Goal: Transaction & Acquisition: Purchase product/service

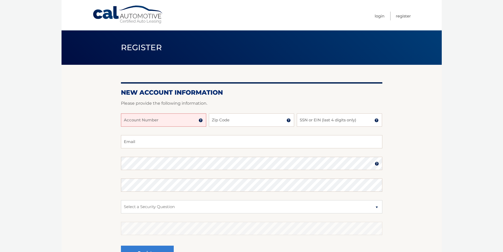
click at [172, 124] on input "Account Number" at bounding box center [163, 119] width 85 height 13
click at [202, 120] on img at bounding box center [201, 120] width 4 height 4
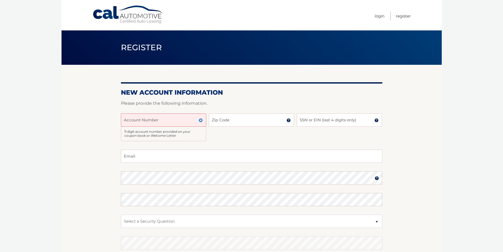
click at [190, 119] on input "Account Number" at bounding box center [163, 119] width 85 height 13
type input "44456029682"
click at [245, 125] on input "Zip Code" at bounding box center [251, 119] width 85 height 13
type input "14623"
click at [332, 128] on div "44456029682 Account Number 11 digit account number provided on your coupon book…" at bounding box center [252, 131] width 262 height 36
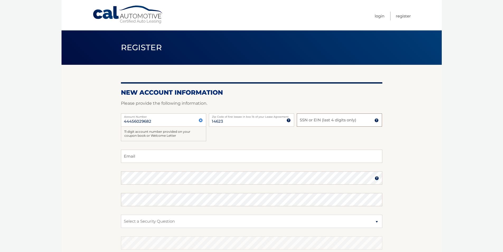
click at [334, 118] on input "SSN or EIN (last 4 digits only)" at bounding box center [339, 119] width 85 height 13
type input "8378"
click at [198, 164] on fieldset "Email Password Password should be a minimum of 6 characters and is case sensiti…" at bounding box center [252, 218] width 262 height 136
click at [198, 160] on input "Email" at bounding box center [252, 156] width 262 height 13
type input "jenb328@gmail.com"
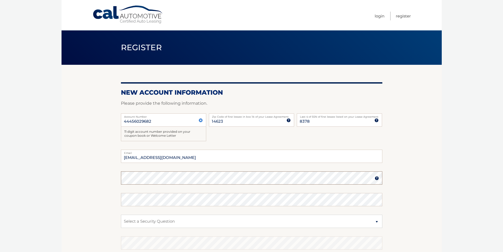
click at [111, 178] on section "New Account Information Please provide the following information. 44456029682 A…" at bounding box center [252, 175] width 380 height 221
click at [144, 224] on select "Select a Security Question What was the name of your elementary school? What is…" at bounding box center [252, 221] width 262 height 13
select select "2"
click at [121, 215] on select "Select a Security Question What was the name of your elementary school? What is…" at bounding box center [252, 221] width 262 height 13
click at [151, 250] on fieldset "jenb328@gmail.com Email Password Password should be a minimum of 6 characters a…" at bounding box center [252, 218] width 262 height 136
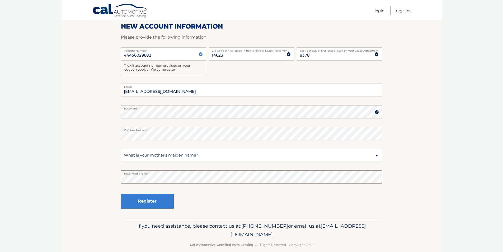
scroll to position [74, 0]
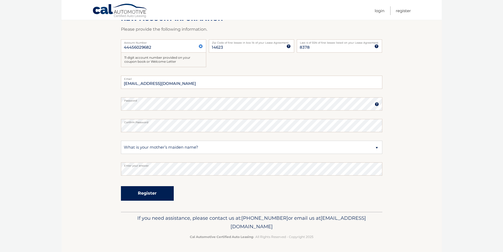
click at [153, 193] on button "Register" at bounding box center [147, 193] width 53 height 15
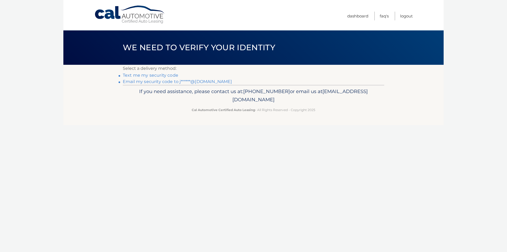
click at [170, 82] on link "Email my security code to j******@gmail.com" at bounding box center [177, 81] width 109 height 5
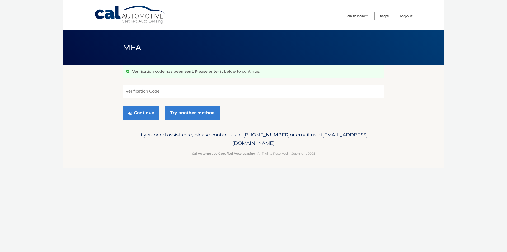
click at [154, 96] on input "Verification Code" at bounding box center [254, 91] width 262 height 13
type input "727576"
click at [152, 113] on button "Continue" at bounding box center [141, 112] width 37 height 13
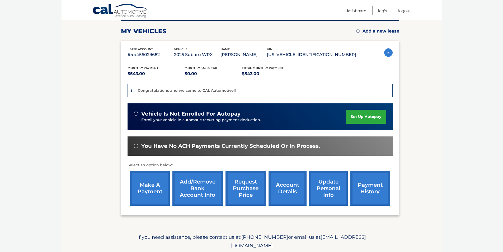
scroll to position [79, 0]
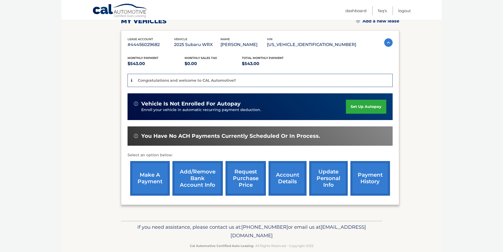
click at [143, 182] on link "make a payment" at bounding box center [150, 178] width 40 height 35
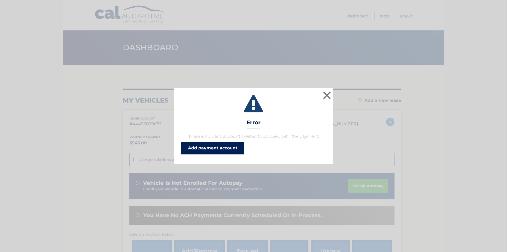
click at [236, 152] on link "Add payment account" at bounding box center [212, 148] width 63 height 13
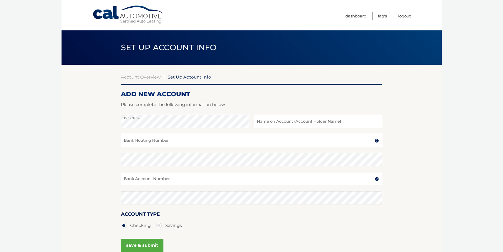
click at [169, 139] on input "Bank Routing Number" at bounding box center [252, 140] width 262 height 13
type input "022300173"
click at [153, 184] on input "Bank Account Number" at bounding box center [252, 178] width 262 height 13
type input "318151583"
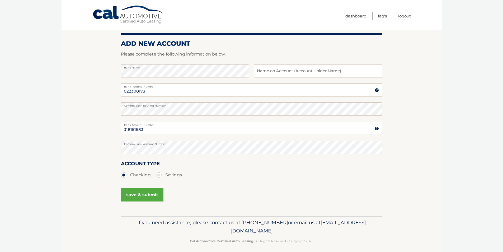
scroll to position [53, 0]
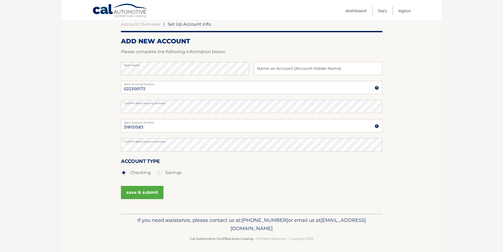
click at [155, 196] on button "save & submit" at bounding box center [142, 192] width 43 height 13
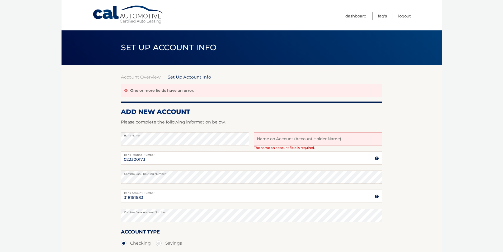
click at [330, 133] on input "text" at bounding box center [318, 138] width 128 height 13
type input "[PERSON_NAME]"
click at [435, 136] on section "Account Overview | Set Up Account Info One or more fields have an error. ADD NE…" at bounding box center [252, 174] width 380 height 219
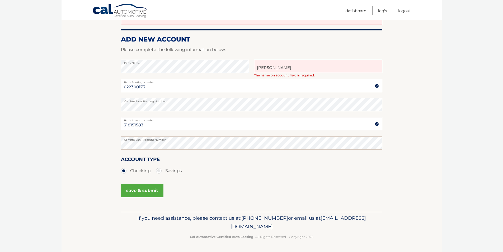
click at [156, 193] on button "save & submit" at bounding box center [142, 190] width 43 height 13
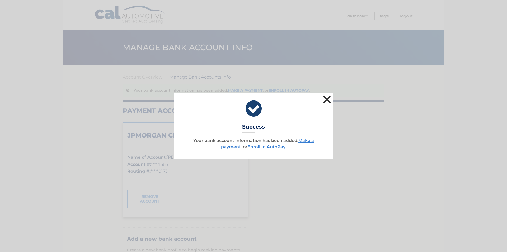
click at [327, 97] on button "×" at bounding box center [327, 99] width 11 height 11
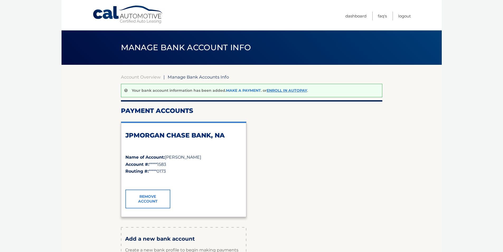
click at [247, 91] on link "Make a payment" at bounding box center [243, 90] width 35 height 5
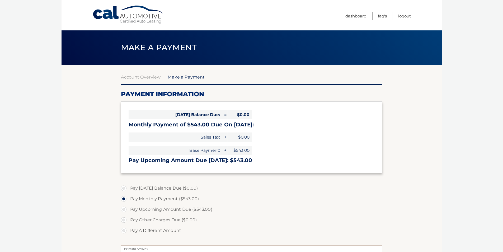
select select "NzlhMGUzMmItZGY1MC00YjgxLWI3MmYtM2QyMzllYWQxYzI2"
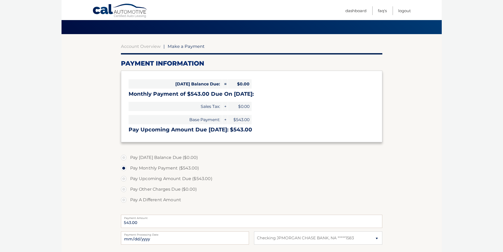
scroll to position [106, 0]
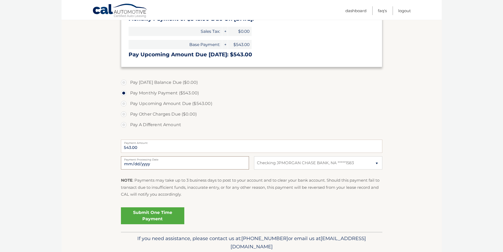
click at [170, 164] on input "2025-10-15" at bounding box center [185, 162] width 128 height 13
type input "2025-10-26"
click at [239, 194] on p "NOTE : Payments may take up to 3 business days to post to your account and to c…" at bounding box center [252, 187] width 262 height 21
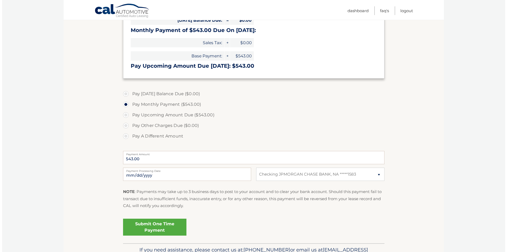
scroll to position [126, 0]
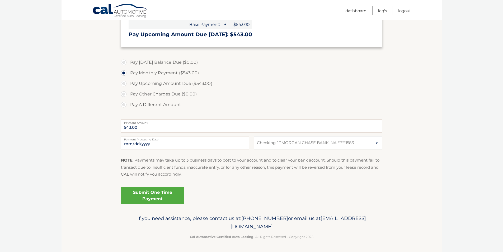
click at [147, 196] on link "Submit One Time Payment" at bounding box center [152, 195] width 63 height 17
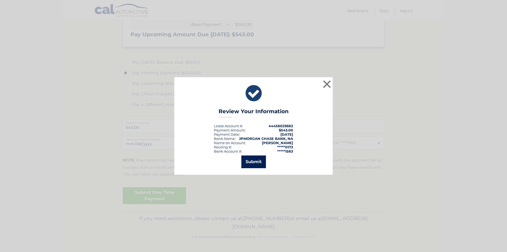
click at [249, 162] on button "Submit" at bounding box center [253, 161] width 25 height 13
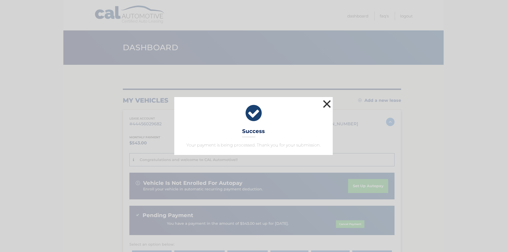
click at [325, 106] on button "×" at bounding box center [327, 104] width 11 height 11
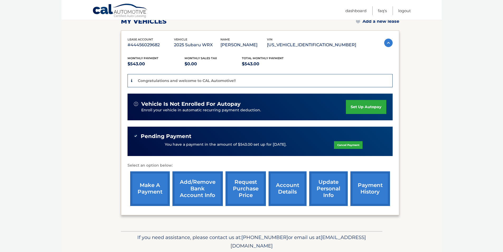
scroll to position [79, 0]
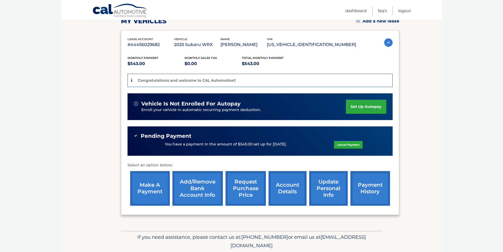
click at [285, 196] on link "account details" at bounding box center [288, 188] width 38 height 35
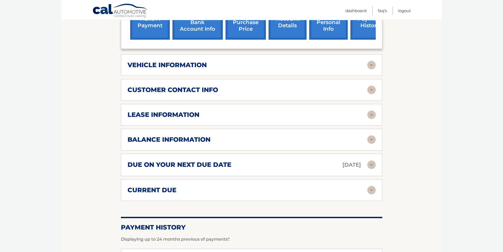
scroll to position [238, 0]
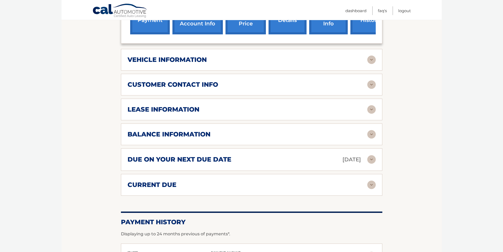
click at [234, 114] on div "lease information Contract Start Date [DATE] Term 39 Maturity Date [DATE] Start…" at bounding box center [252, 110] width 262 height 22
click at [372, 111] on img at bounding box center [371, 109] width 8 height 8
